Goal: Find specific page/section: Find specific page/section

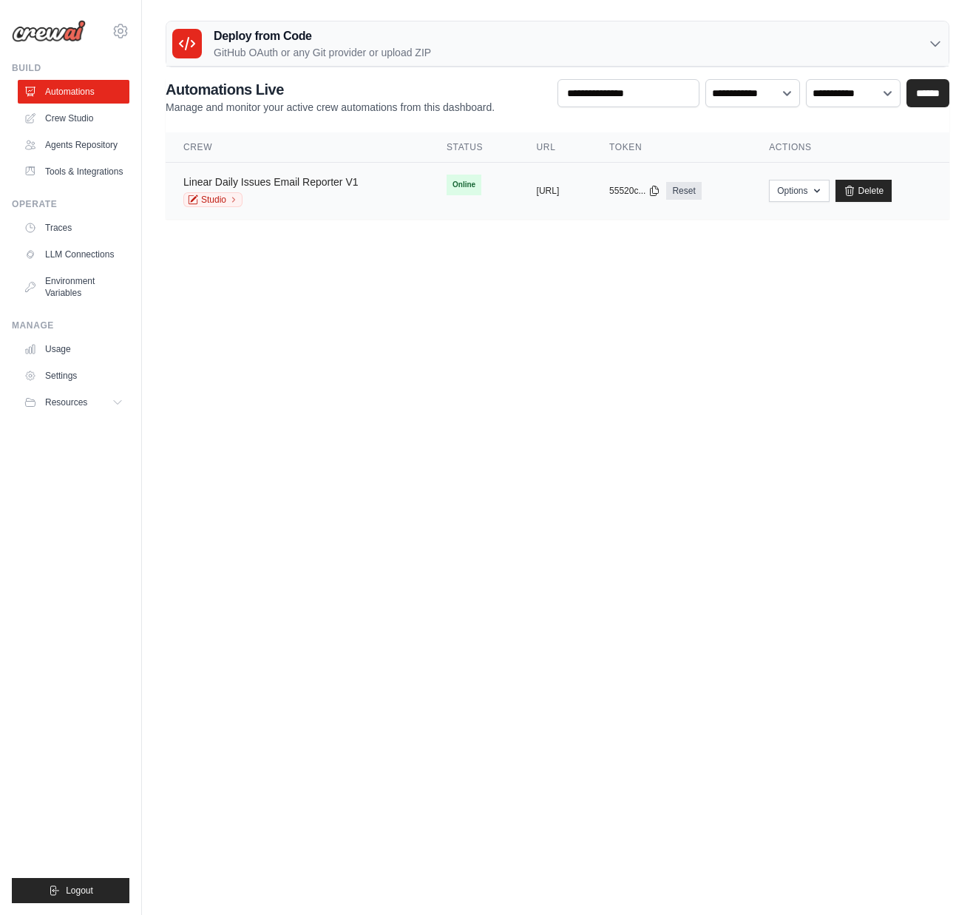
click at [291, 183] on link "Linear Daily Issues Email Reporter V1" at bounding box center [270, 182] width 175 height 12
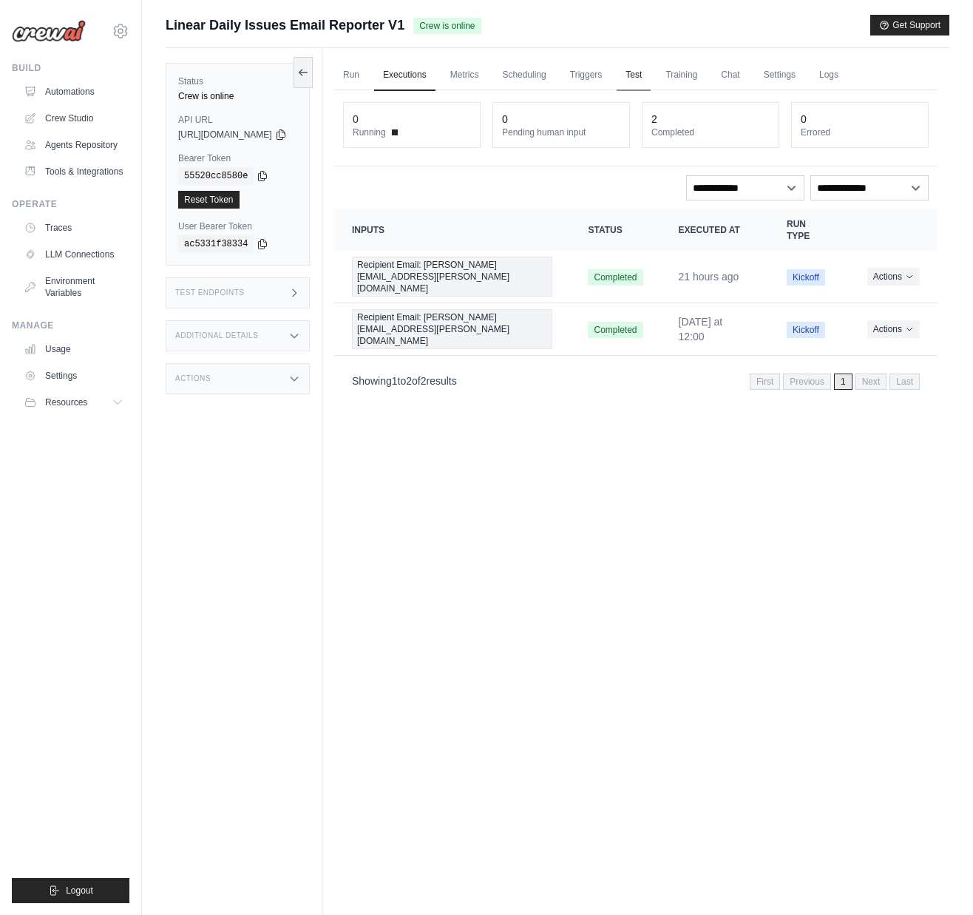
click at [651, 81] on link "Test" at bounding box center [634, 75] width 34 height 31
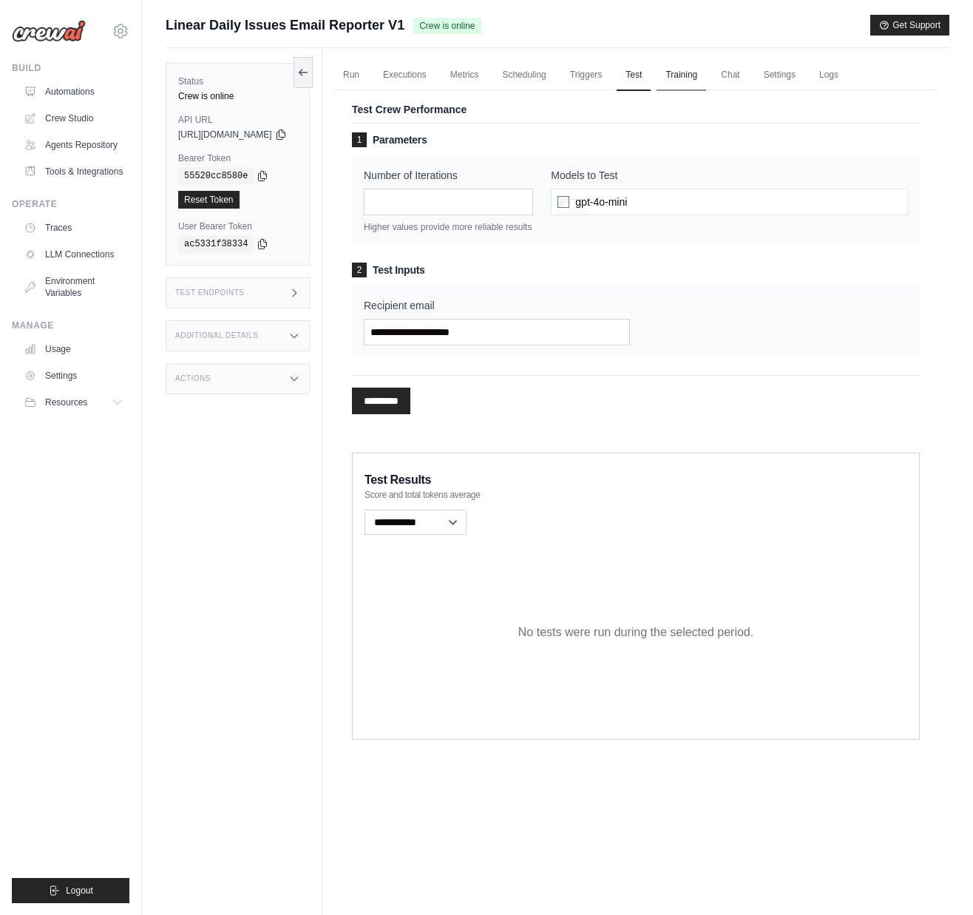
click at [706, 79] on link "Training" at bounding box center [682, 75] width 50 height 31
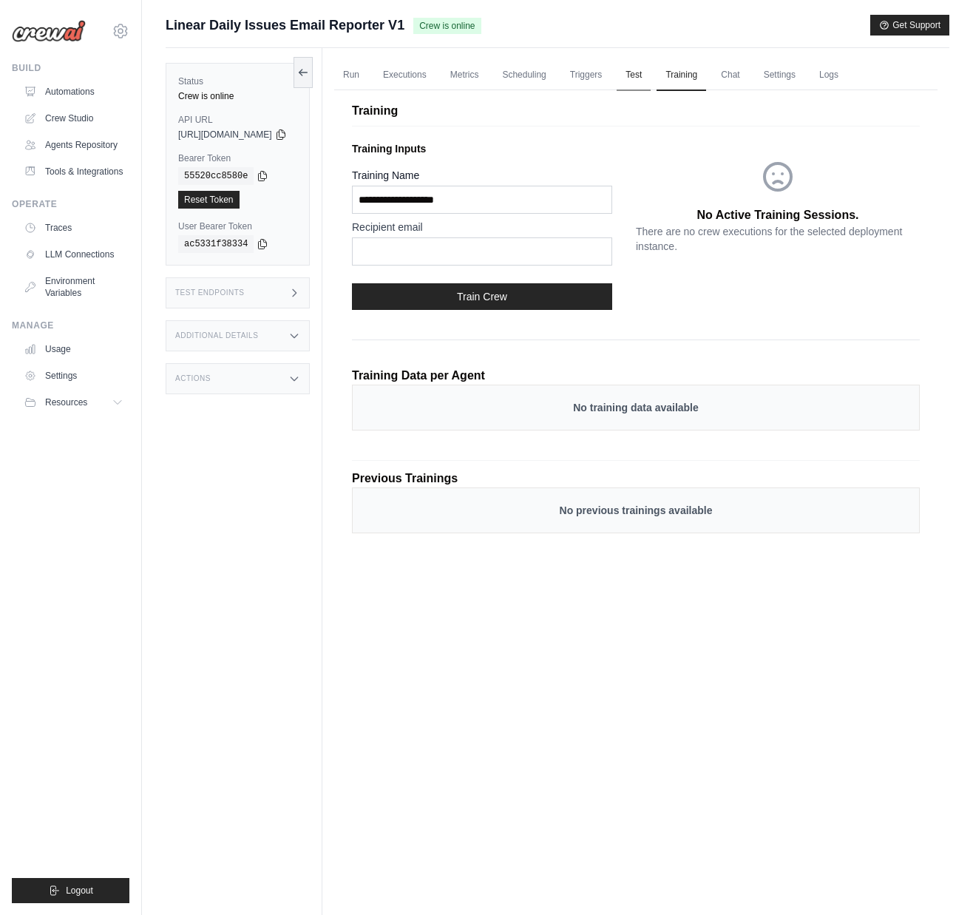
click at [651, 73] on link "Test" at bounding box center [634, 75] width 34 height 31
